Goal: Information Seeking & Learning: Learn about a topic

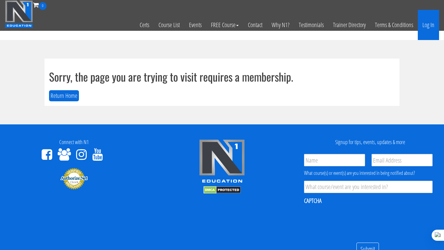
click at [425, 28] on link "Log In" at bounding box center [427, 25] width 21 height 30
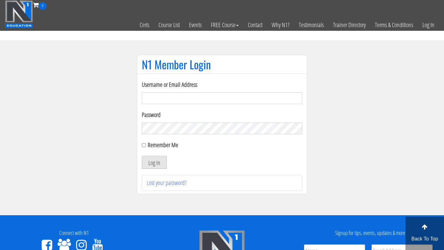
type input "Rutger.a.visser@gmail.com"
click at [154, 162] on button "Log In" at bounding box center [154, 162] width 25 height 13
click at [153, 164] on button "Log In" at bounding box center [154, 162] width 25 height 13
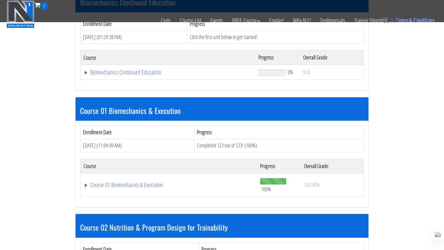
scroll to position [194, 0]
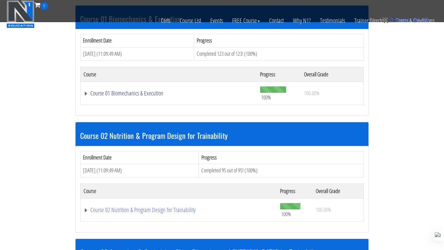
click at [128, 93] on link "Course 01 Biomechanics & Execution" at bounding box center [168, 93] width 170 height 6
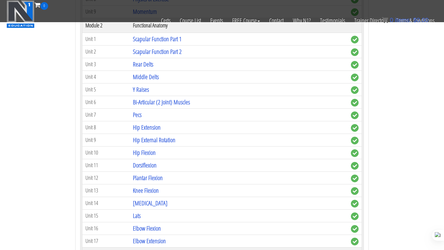
scroll to position [413, 0]
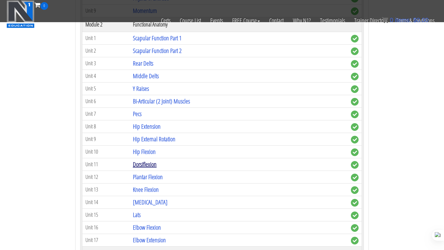
click at [149, 165] on link "Dorsiflexion" at bounding box center [145, 164] width 24 height 8
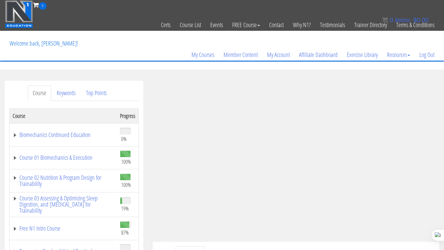
scroll to position [22, 0]
